Goal: Navigation & Orientation: Go to known website

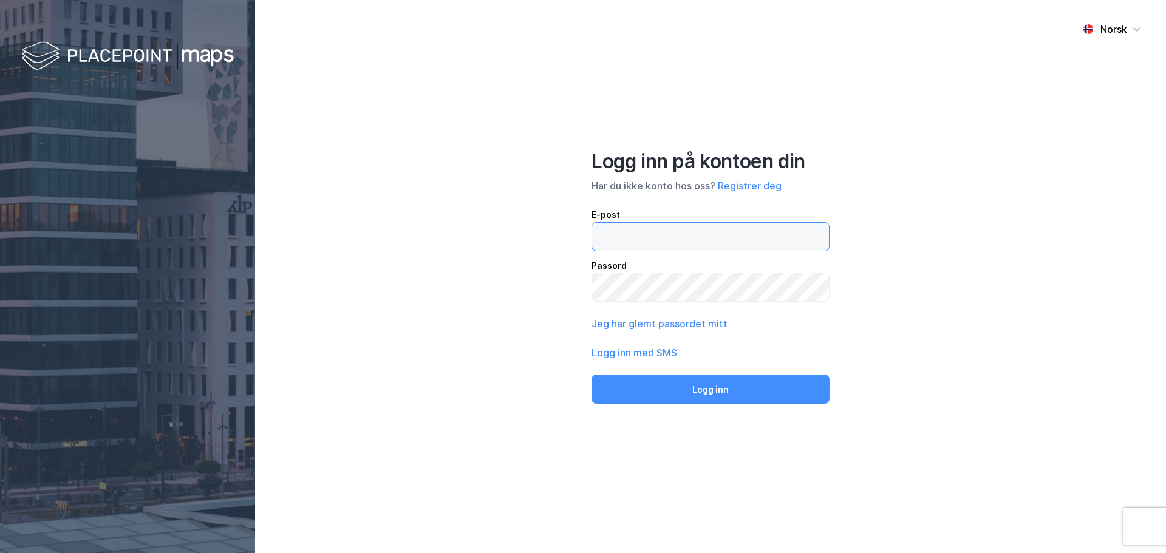
click at [651, 241] on input "email" at bounding box center [710, 237] width 237 height 28
type input "[PERSON_NAME][EMAIL_ADDRESS][PERSON_NAME][DOMAIN_NAME]"
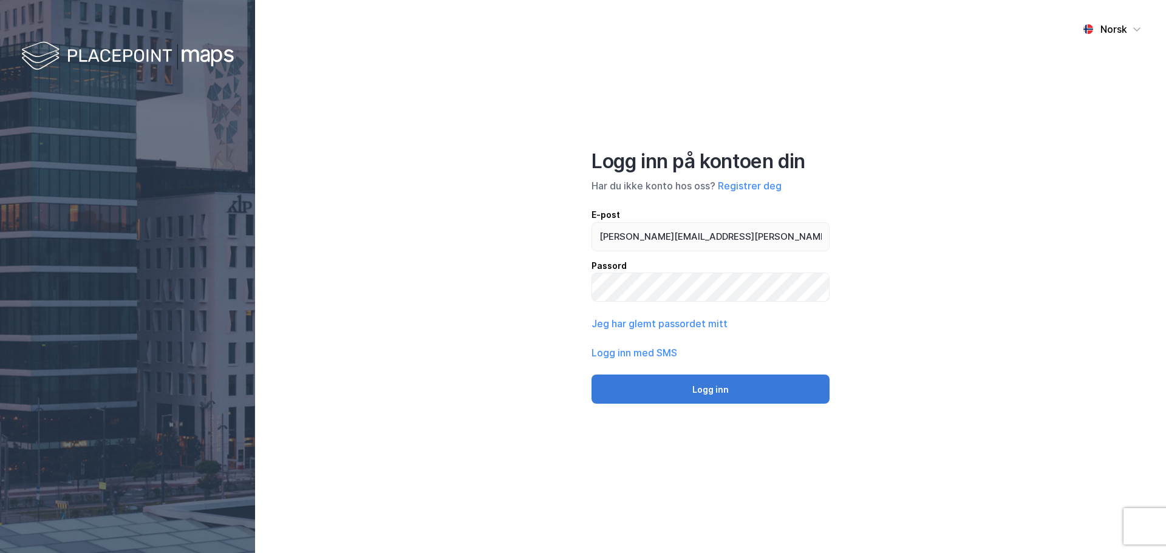
click at [684, 386] on button "Logg inn" at bounding box center [711, 389] width 238 height 29
